Goal: Transaction & Acquisition: Purchase product/service

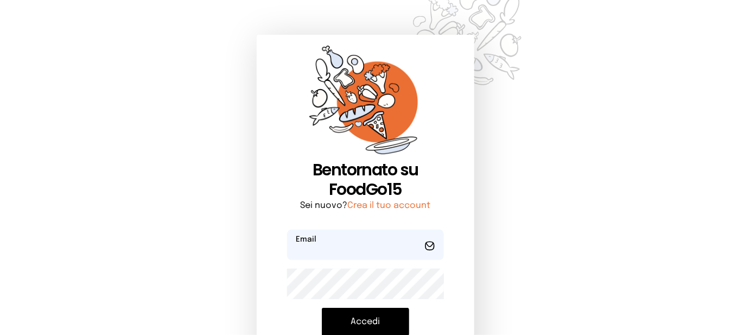
type input "**********"
click at [353, 322] on button "Accedi" at bounding box center [365, 322] width 87 height 28
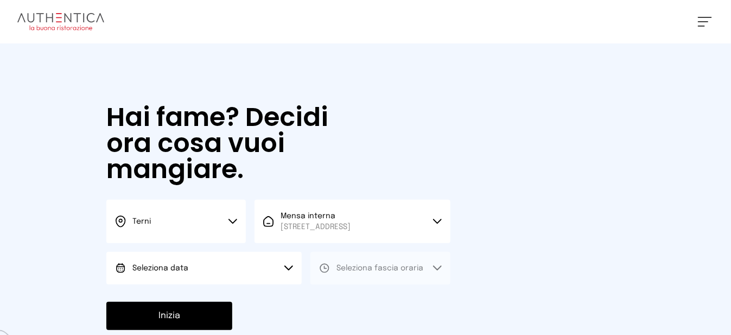
click at [206, 278] on button "Seleziona data" at bounding box center [203, 268] width 195 height 33
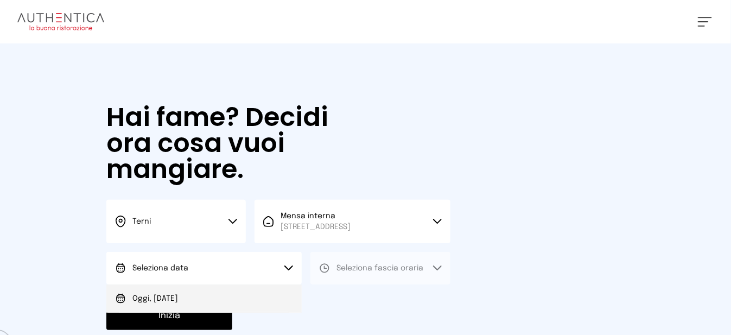
click at [210, 308] on li "Oggi, [DATE]" at bounding box center [203, 298] width 195 height 28
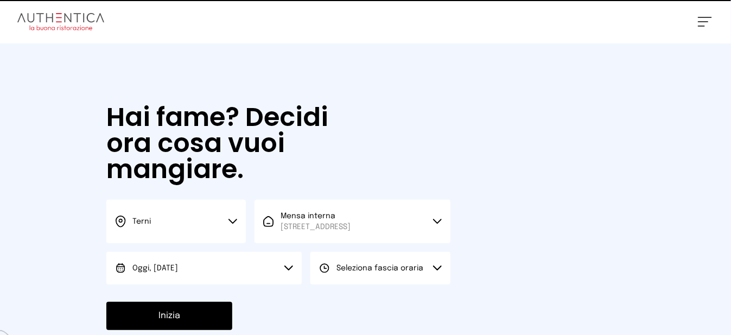
click at [402, 272] on span "Seleziona fascia oraria" at bounding box center [379, 268] width 87 height 8
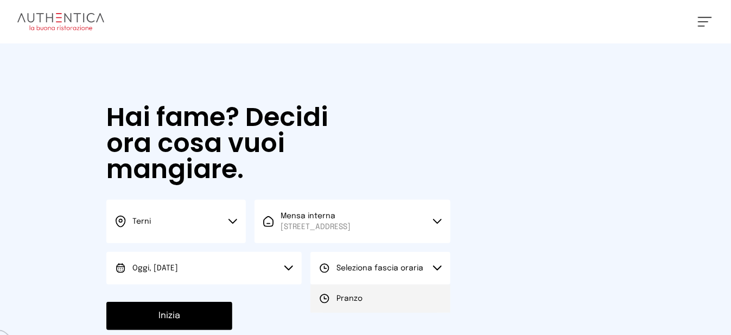
click at [392, 311] on li "Pranzo" at bounding box center [379, 298] width 139 height 28
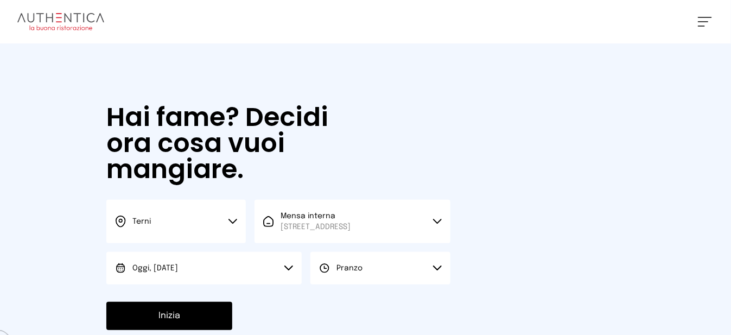
click at [221, 326] on button "Inizia" at bounding box center [169, 316] width 126 height 28
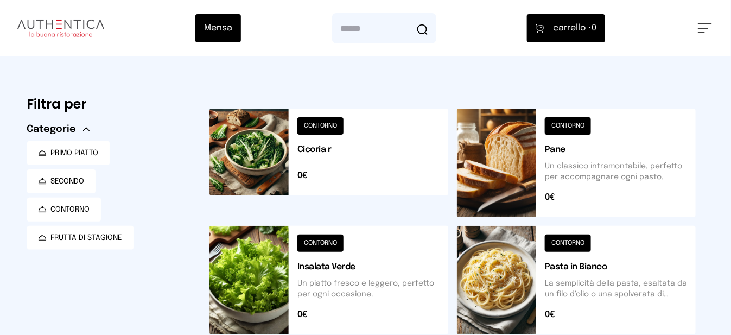
scroll to position [109, 0]
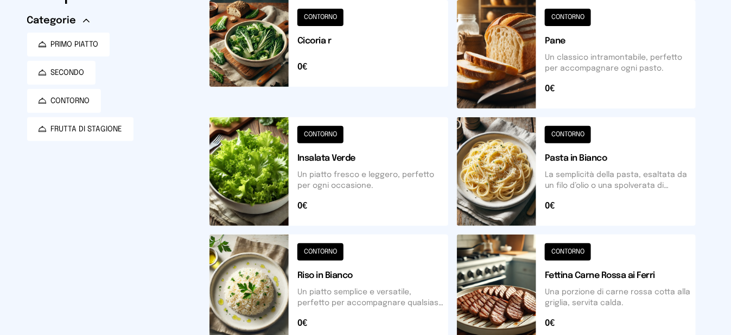
click at [518, 283] on button at bounding box center [576, 288] width 239 height 109
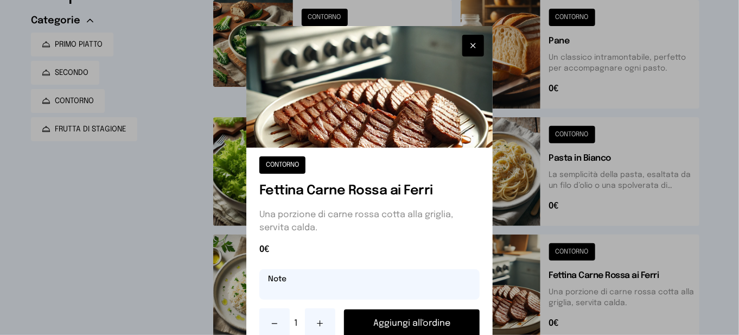
click at [392, 289] on input "text" at bounding box center [369, 284] width 220 height 30
type input "**********"
click at [399, 318] on button "Aggiungi all'ordine" at bounding box center [412, 323] width 136 height 28
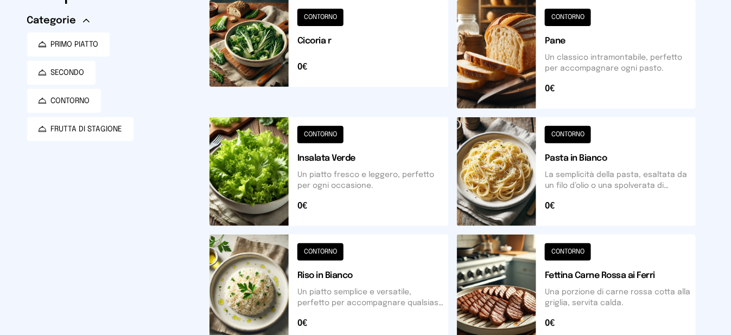
scroll to position [54, 0]
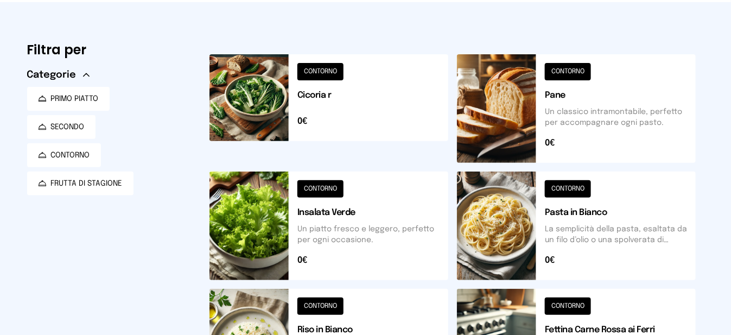
click at [259, 226] on button at bounding box center [328, 225] width 239 height 109
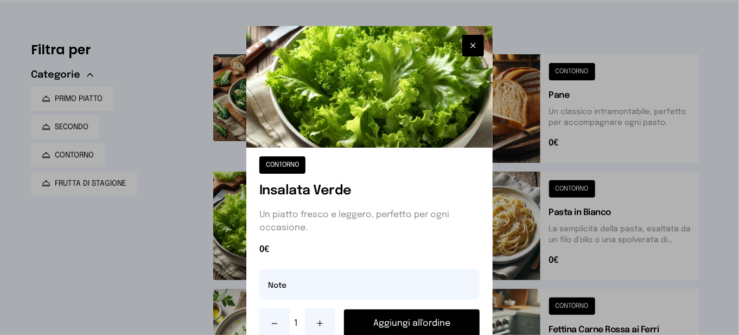
click at [423, 323] on button "Aggiungi all'ordine" at bounding box center [412, 323] width 136 height 28
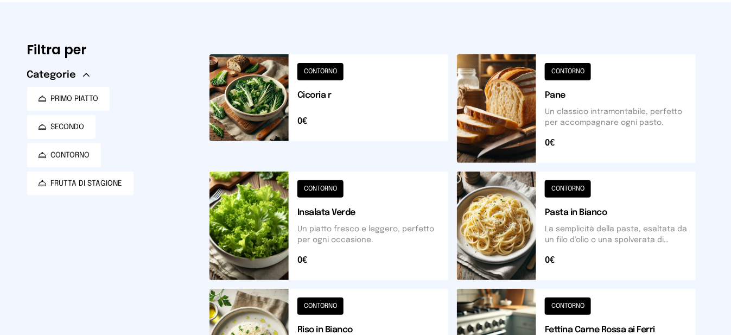
click at [519, 127] on button at bounding box center [576, 108] width 239 height 109
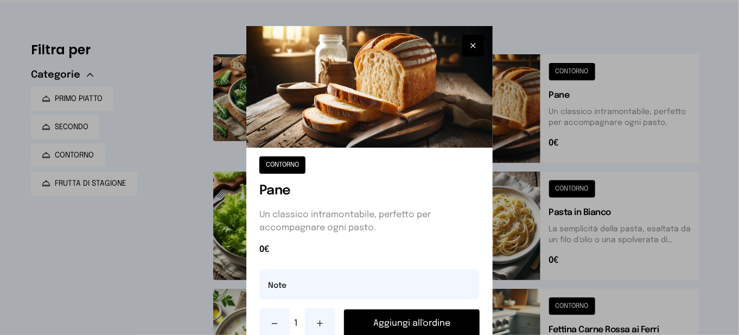
click at [425, 322] on button "Aggiungi all'ordine" at bounding box center [412, 323] width 136 height 28
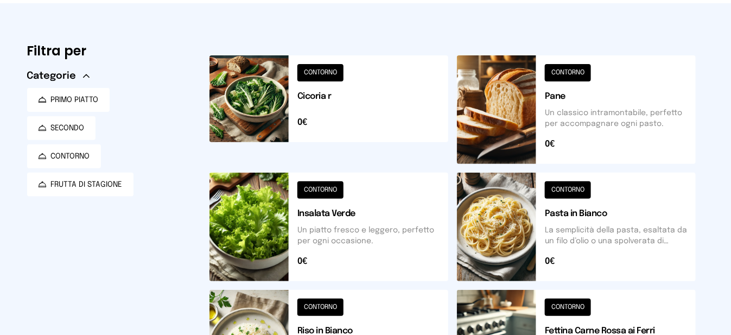
scroll to position [0, 0]
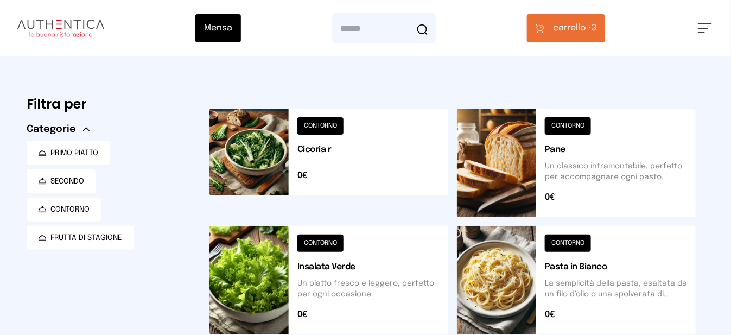
click at [561, 27] on span "carrello •" at bounding box center [572, 28] width 39 height 13
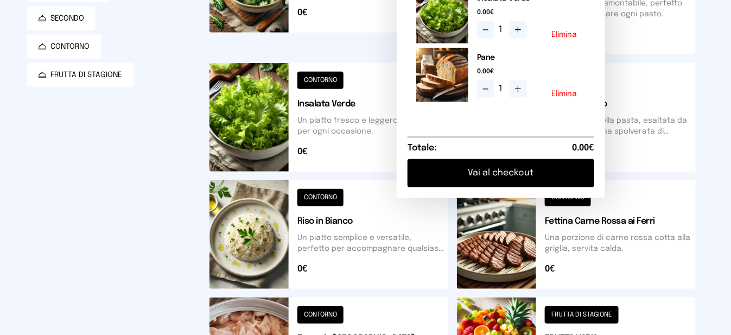
scroll to position [217, 0]
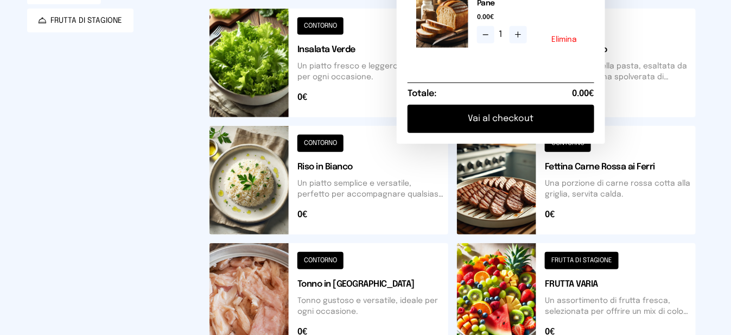
click at [526, 307] on button at bounding box center [576, 297] width 239 height 109
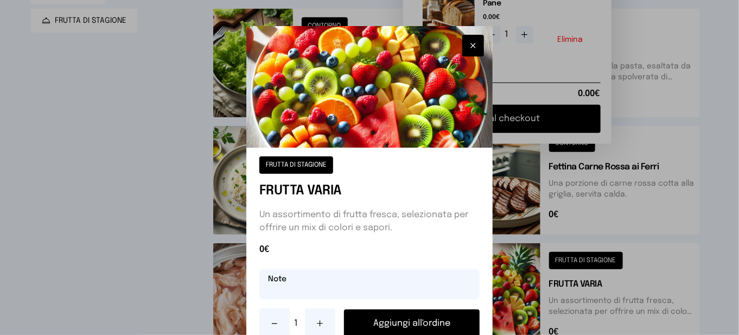
click at [413, 298] on input "text" at bounding box center [369, 284] width 220 height 30
click at [263, 294] on input "******" at bounding box center [369, 284] width 220 height 30
type input "********"
click at [369, 326] on button "Aggiungi all'ordine" at bounding box center [412, 323] width 136 height 28
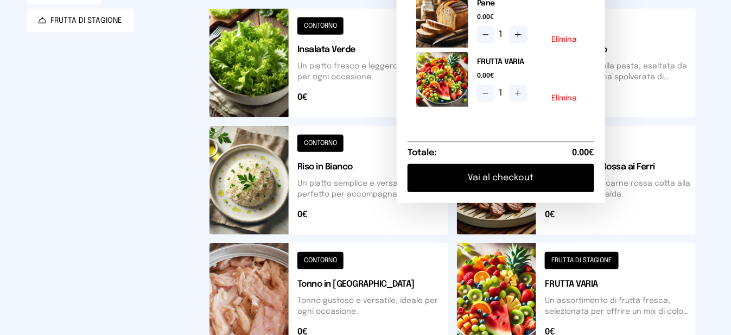
click at [488, 183] on button "Vai al checkout" at bounding box center [500, 178] width 187 height 28
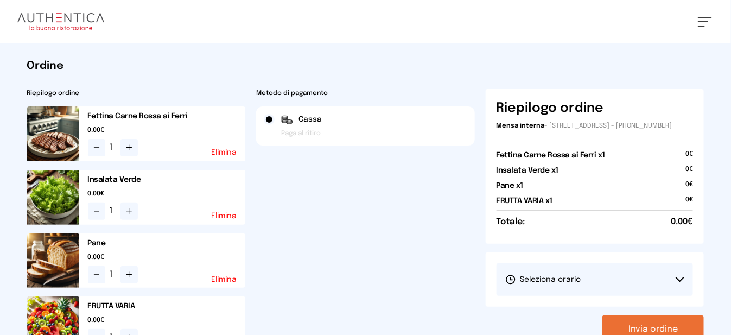
click at [672, 290] on button "Seleziona orario" at bounding box center [594, 279] width 197 height 33
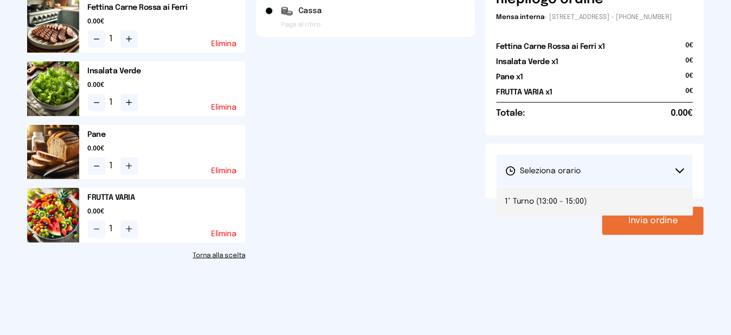
click at [567, 207] on span "1° Turno (13:00 - 15:00)" at bounding box center [546, 201] width 82 height 11
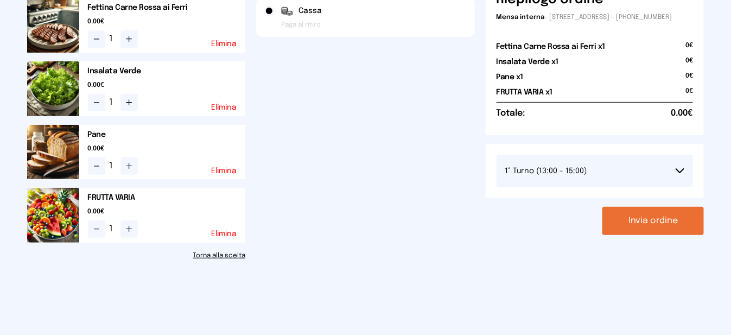
click at [629, 226] on button "Invia ordine" at bounding box center [652, 221] width 101 height 28
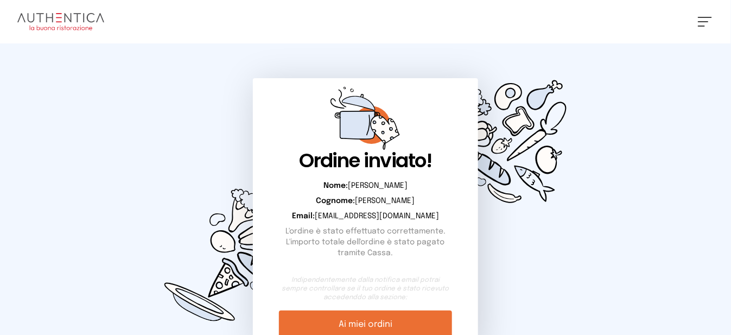
click at [706, 20] on button at bounding box center [705, 22] width 14 height 10
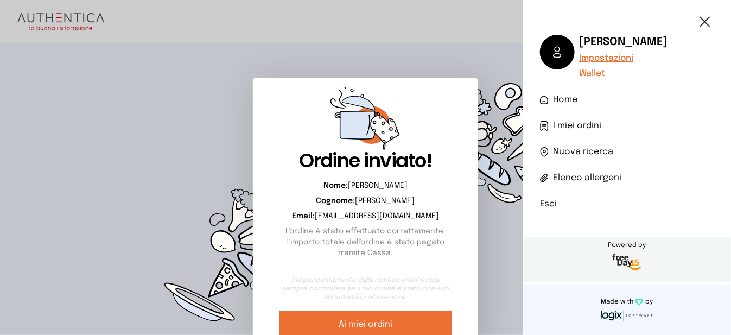
click at [547, 204] on li "Esci" at bounding box center [627, 203] width 174 height 13
